Goal: Task Accomplishment & Management: Manage account settings

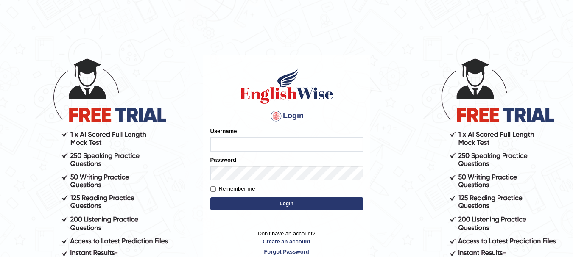
type input "Bhaskar"
click at [291, 206] on button "Login" at bounding box center [286, 203] width 153 height 13
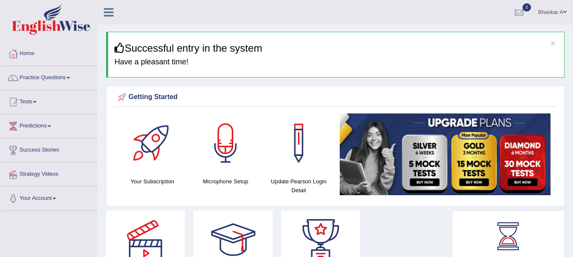
click at [30, 53] on link "Home" at bounding box center [48, 52] width 97 height 21
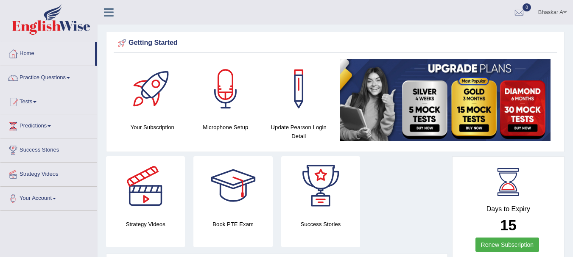
click at [296, 95] on div at bounding box center [298, 88] width 59 height 59
